Goal: Transaction & Acquisition: Register for event/course

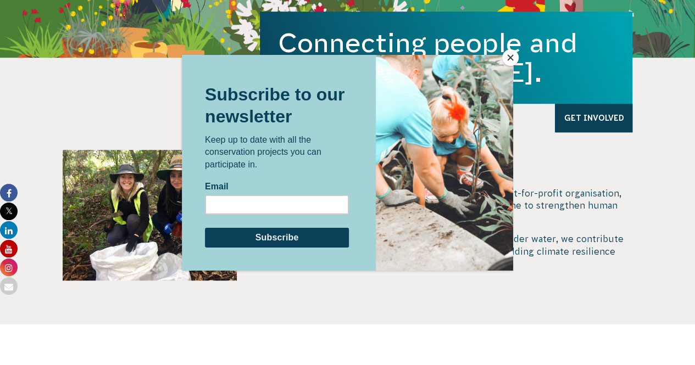
scroll to position [165, 0]
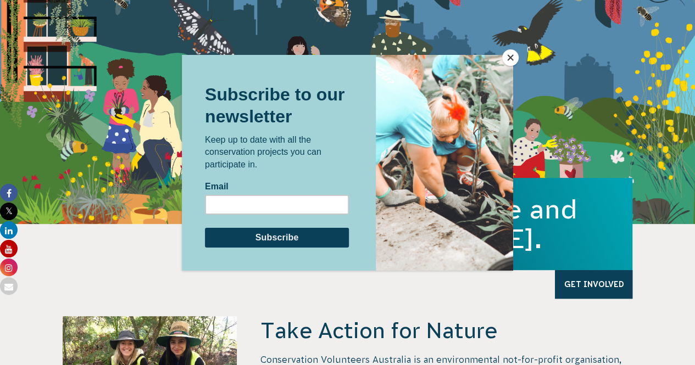
click at [515, 58] on button "Close" at bounding box center [510, 57] width 16 height 16
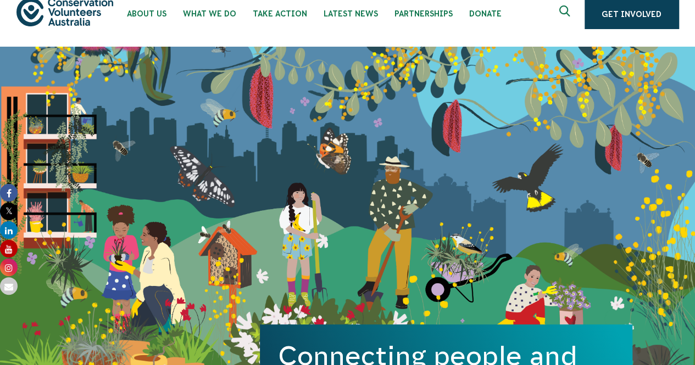
scroll to position [0, 0]
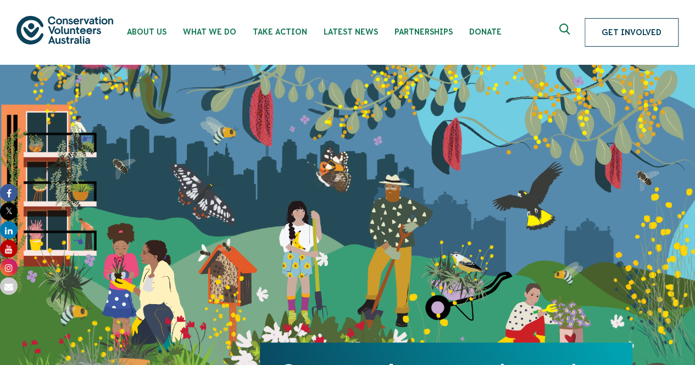
click at [656, 32] on link "Get Involved" at bounding box center [631, 32] width 94 height 29
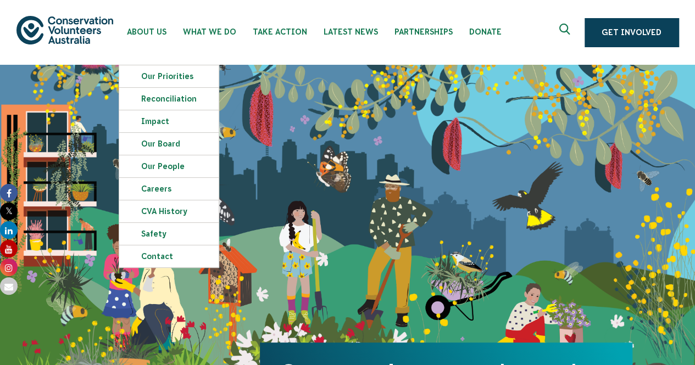
click at [87, 23] on img at bounding box center [64, 30] width 97 height 28
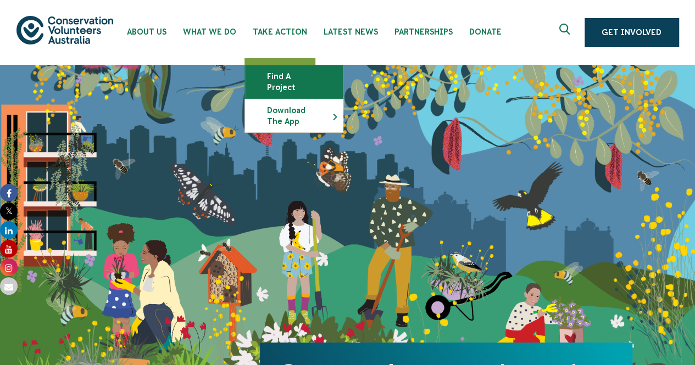
click at [288, 84] on link "Find a project" at bounding box center [294, 81] width 98 height 33
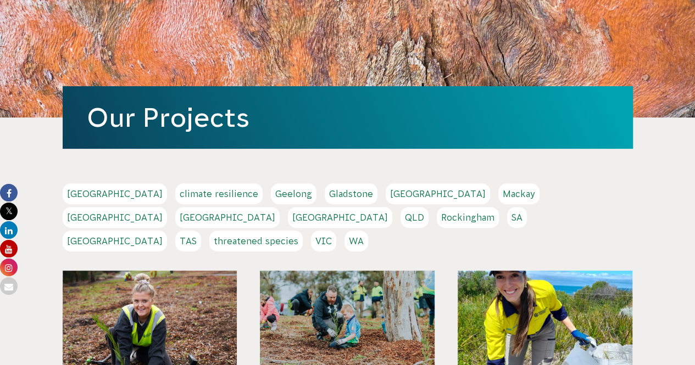
scroll to position [165, 0]
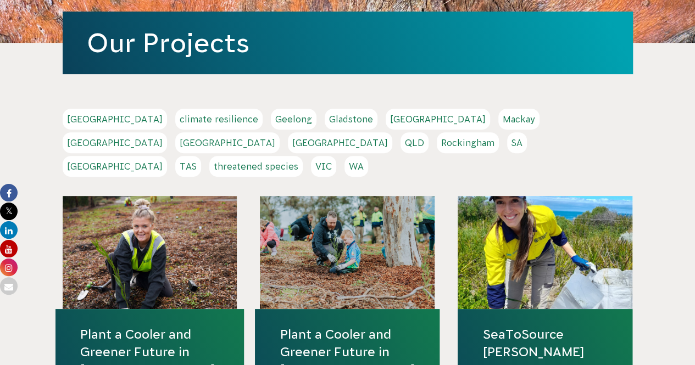
click at [167, 132] on link "Melbourne" at bounding box center [115, 142] width 104 height 21
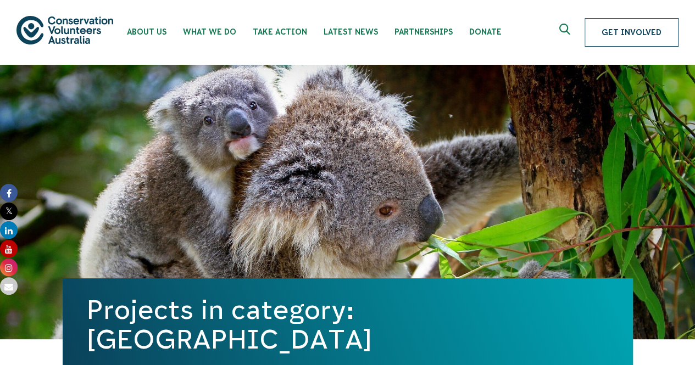
click at [648, 27] on link "Get Involved" at bounding box center [631, 32] width 94 height 29
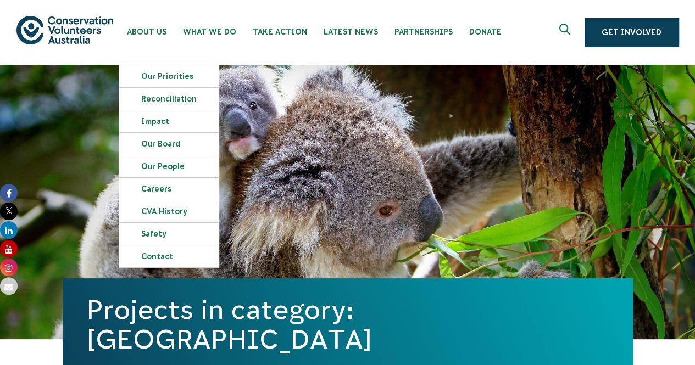
click at [87, 33] on img at bounding box center [64, 30] width 97 height 28
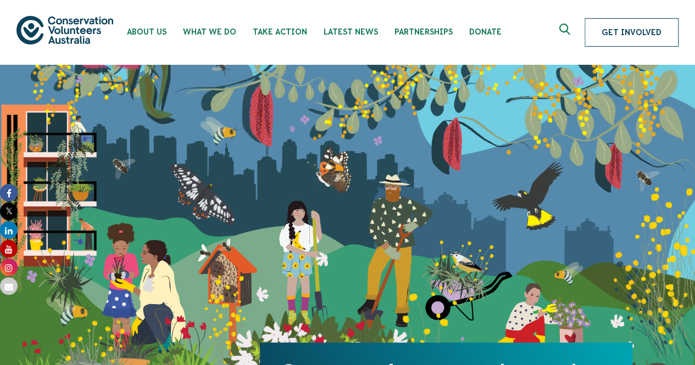
click at [637, 34] on link "Get Involved" at bounding box center [631, 32] width 94 height 29
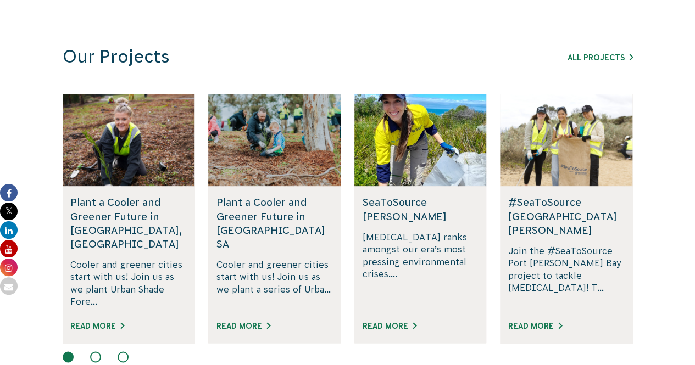
scroll to position [824, 0]
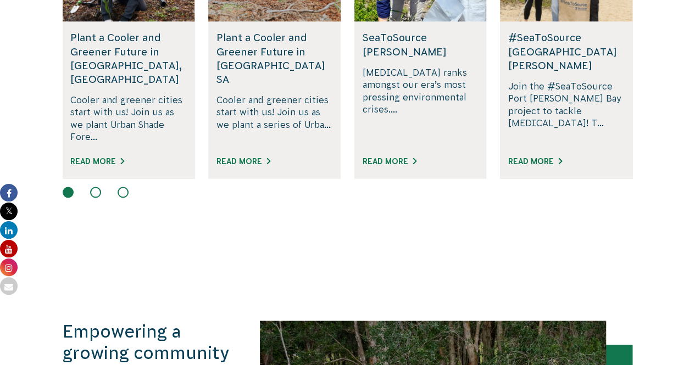
click at [91, 187] on button at bounding box center [95, 192] width 11 height 11
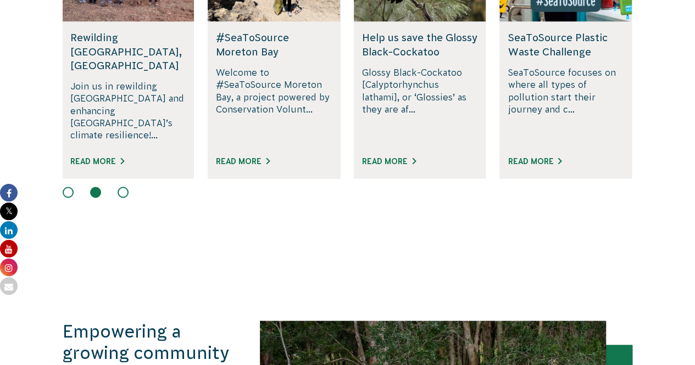
click at [127, 187] on button at bounding box center [123, 192] width 11 height 11
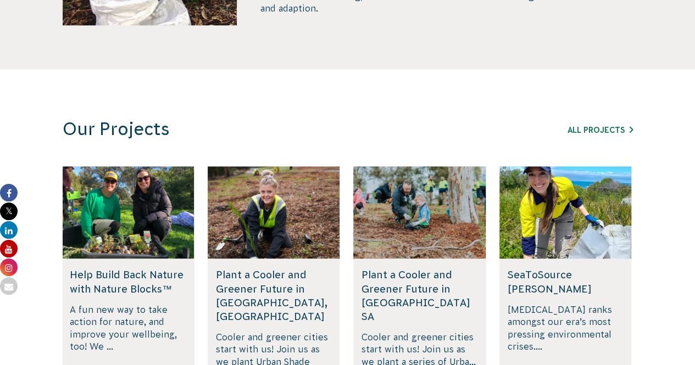
scroll to position [439, 0]
